Goal: Task Accomplishment & Management: Use online tool/utility

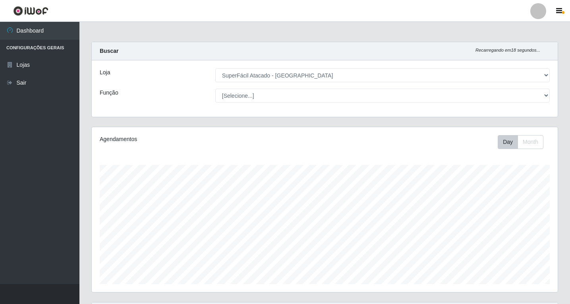
select select "503"
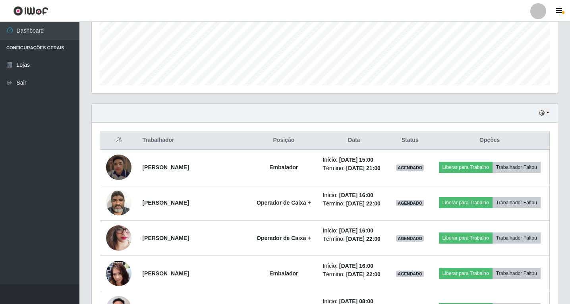
scroll to position [165, 466]
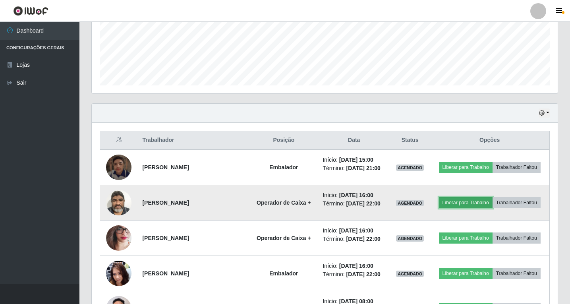
click at [463, 205] on button "Liberar para Trabalho" at bounding box center [466, 202] width 54 height 11
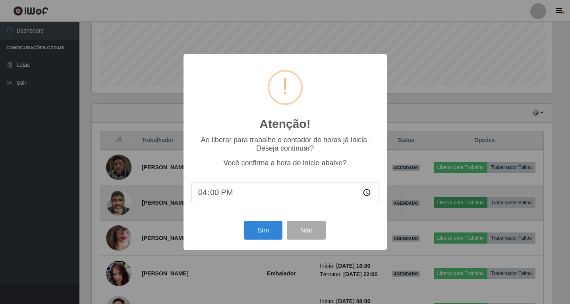
scroll to position [165, 462]
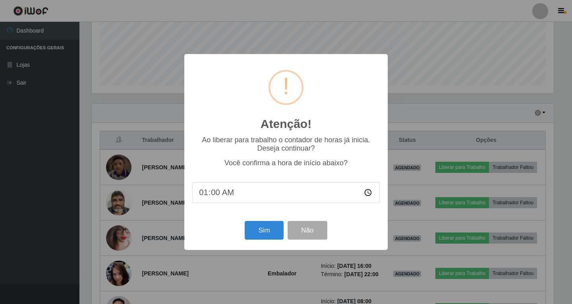
type input "15:00"
click at [271, 231] on button "Sim" at bounding box center [264, 230] width 39 height 19
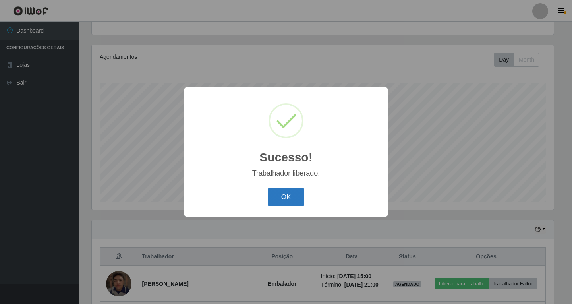
click at [283, 200] on button "OK" at bounding box center [286, 197] width 37 height 19
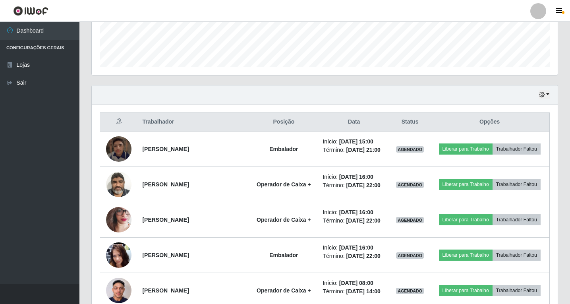
scroll to position [202, 0]
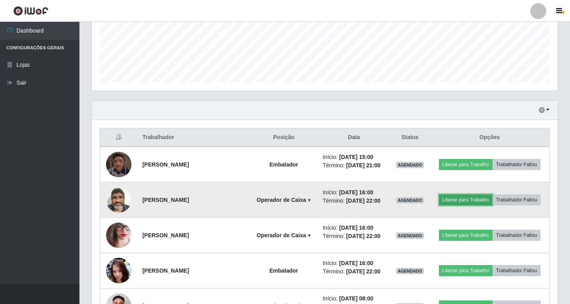
click at [458, 201] on button "Liberar para Trabalho" at bounding box center [466, 199] width 54 height 11
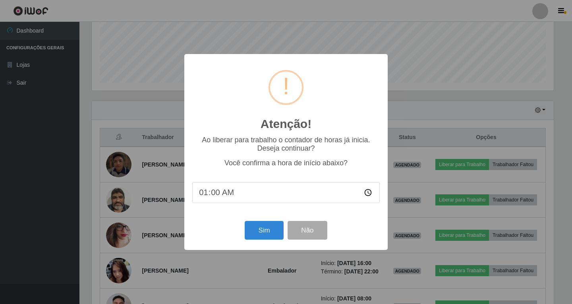
type input "15:00"
click at [205, 196] on input "15:00" at bounding box center [286, 192] width 188 height 21
click at [262, 236] on button "Sim" at bounding box center [264, 230] width 39 height 19
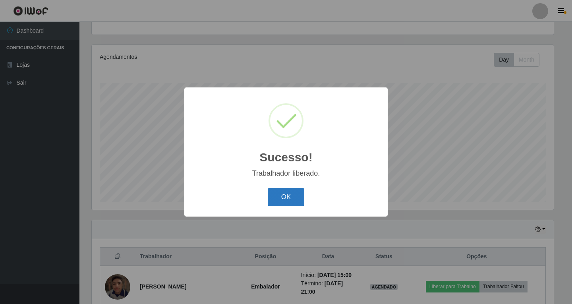
click at [283, 198] on button "OK" at bounding box center [286, 197] width 37 height 19
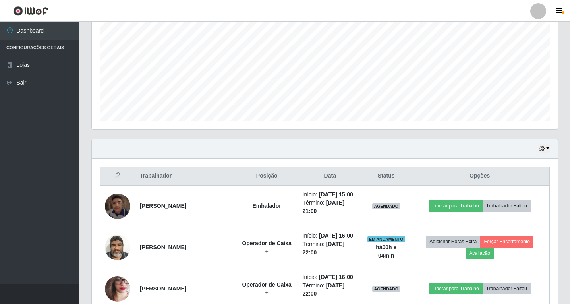
scroll to position [202, 0]
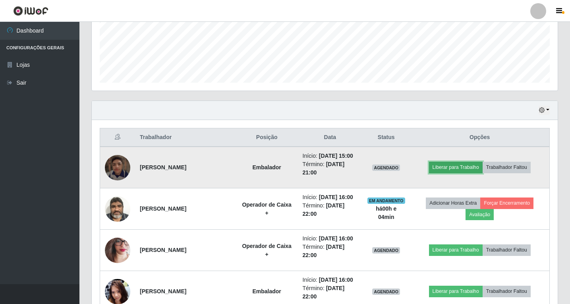
click at [455, 173] on button "Liberar para Trabalho" at bounding box center [456, 167] width 54 height 11
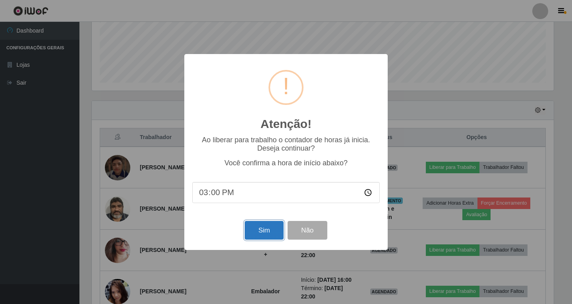
click at [263, 236] on button "Sim" at bounding box center [264, 230] width 39 height 19
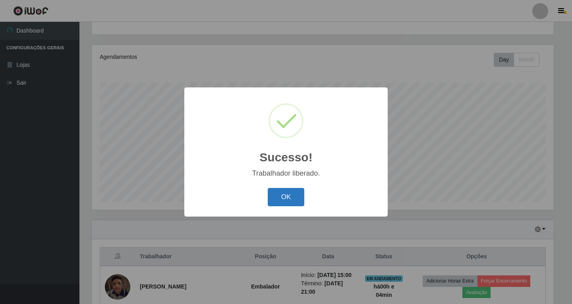
click at [287, 198] on button "OK" at bounding box center [286, 197] width 37 height 19
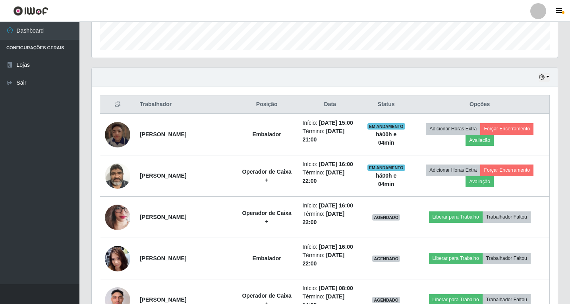
scroll to position [241, 0]
